Goal: Transaction & Acquisition: Purchase product/service

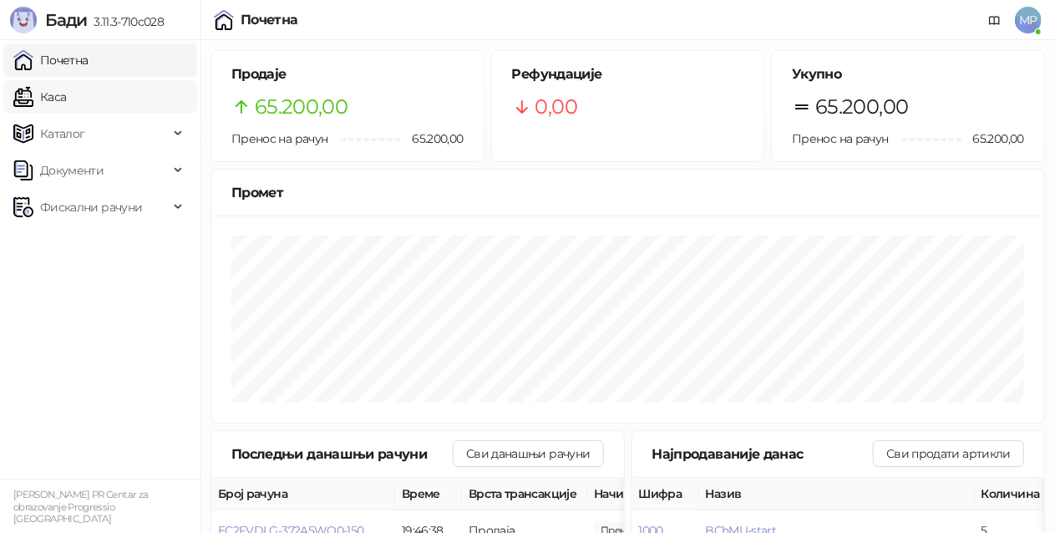
click at [66, 95] on link "Каса" at bounding box center [39, 96] width 53 height 33
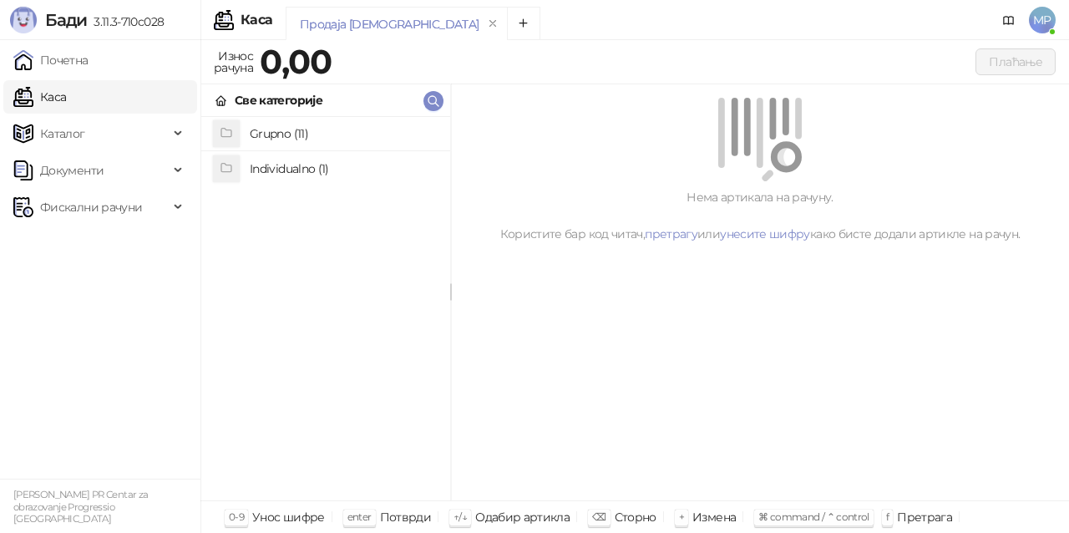
click at [311, 165] on h4 "Individualno (1)" at bounding box center [343, 168] width 187 height 27
click at [303, 140] on h4 "IPRU" at bounding box center [343, 134] width 187 height 27
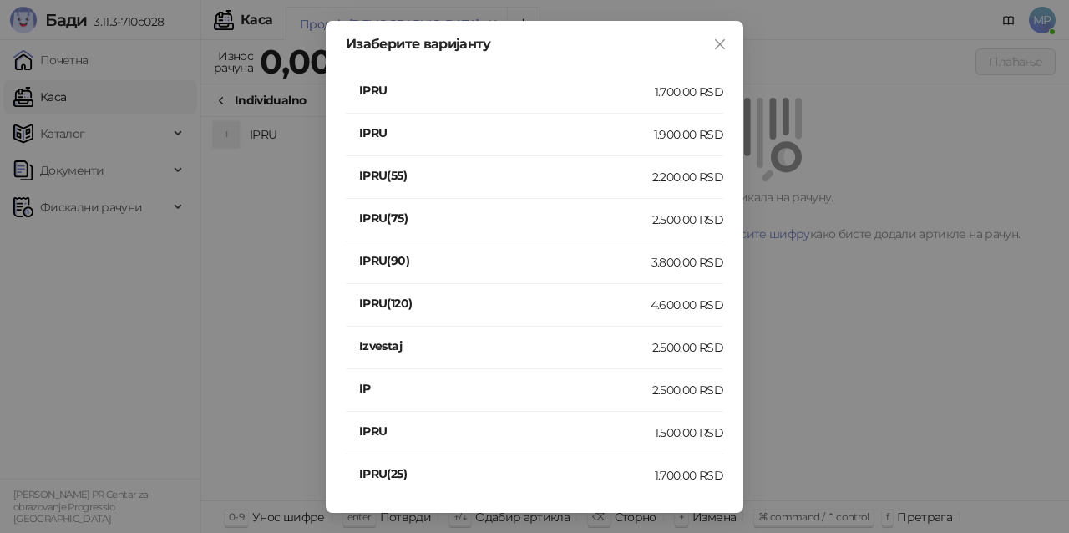
click at [675, 259] on div "3.800,00 RSD" at bounding box center [688, 262] width 72 height 18
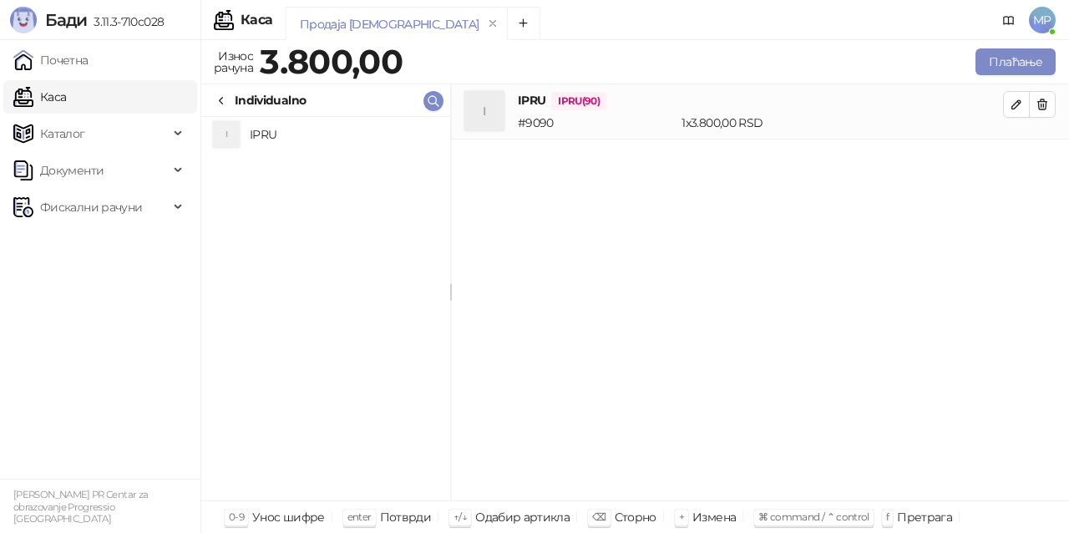
click at [302, 135] on h4 "IPRU" at bounding box center [343, 134] width 187 height 27
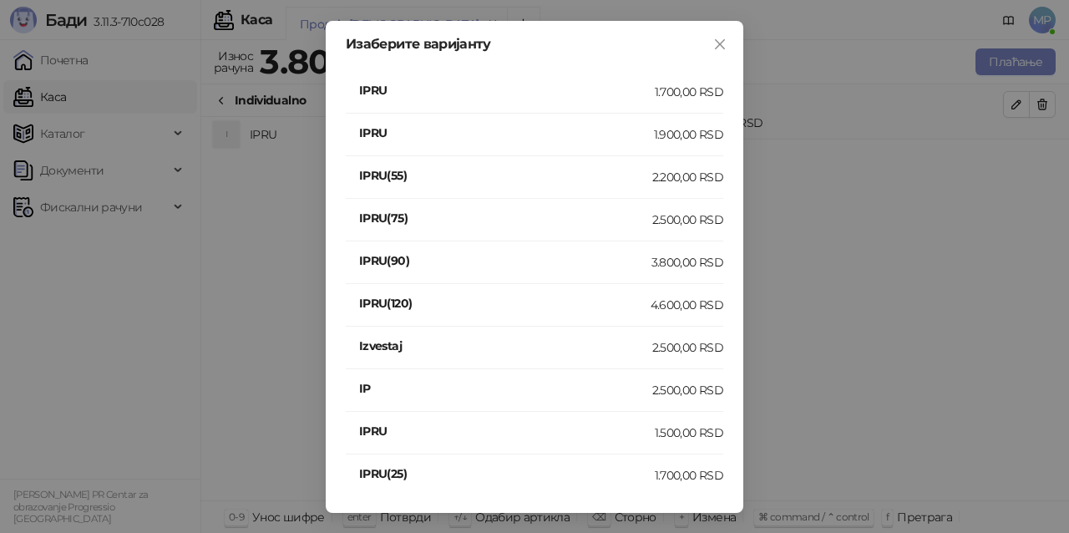
click at [692, 177] on div "2.200,00 RSD" at bounding box center [687, 177] width 71 height 18
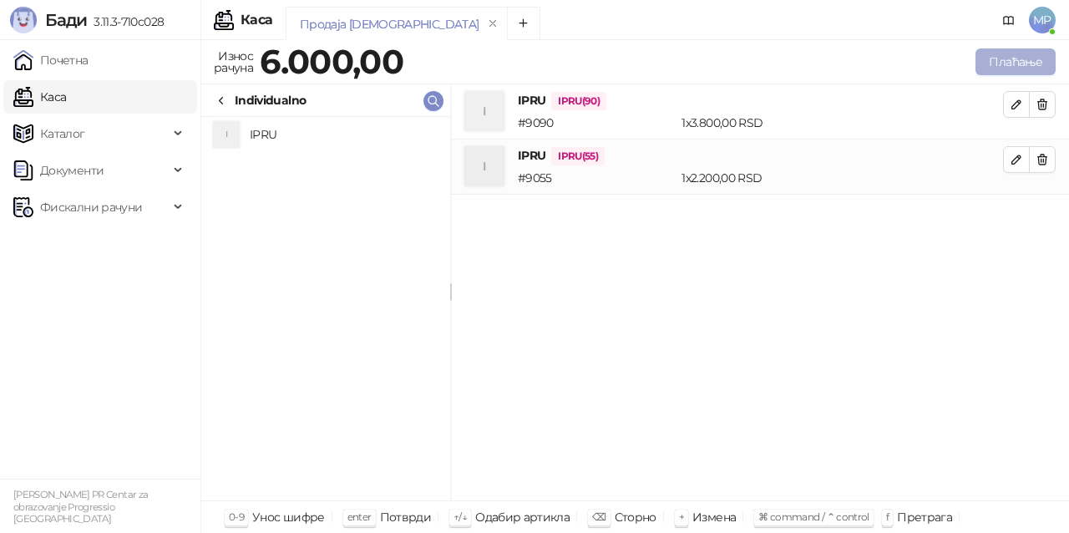
click at [1008, 64] on button "Плаћање" at bounding box center [1016, 61] width 80 height 27
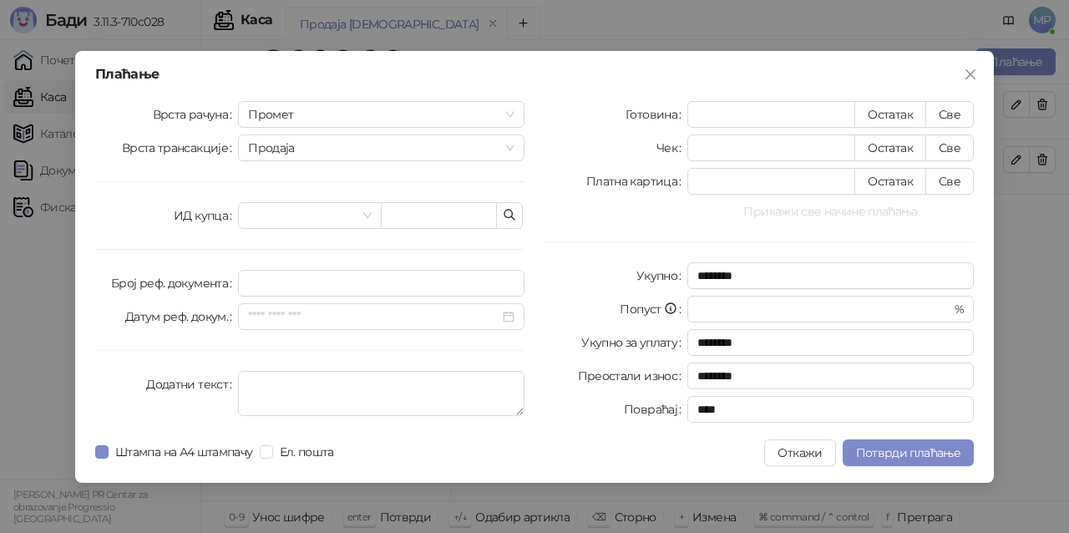
click at [770, 216] on button "Прикажи све начине плаћања" at bounding box center [831, 211] width 287 height 20
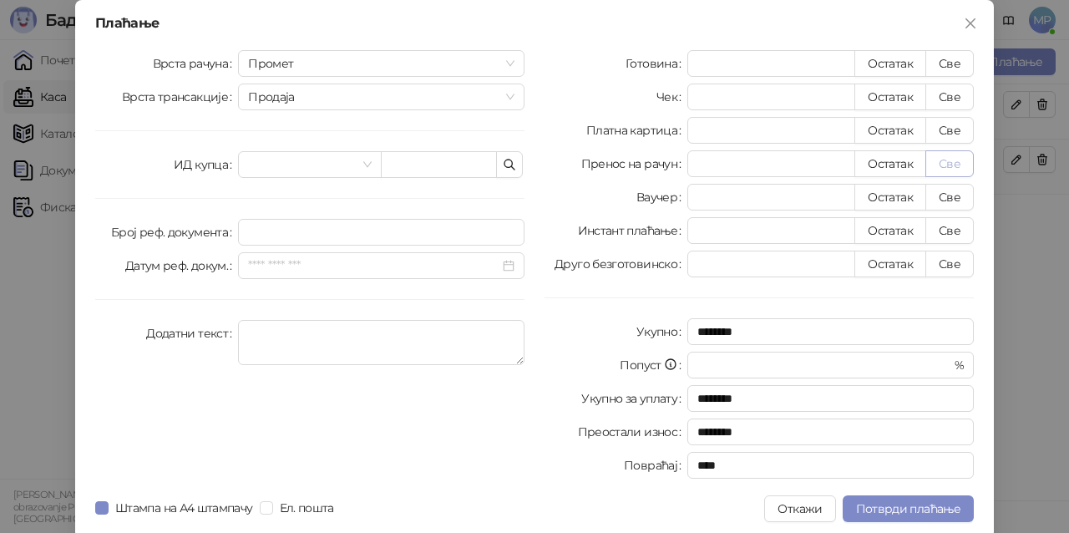
click at [942, 162] on button "Све" at bounding box center [950, 163] width 48 height 27
type input "****"
click at [922, 511] on span "Потврди плаћање" at bounding box center [908, 508] width 104 height 15
